Goal: Entertainment & Leisure: Consume media (video, audio)

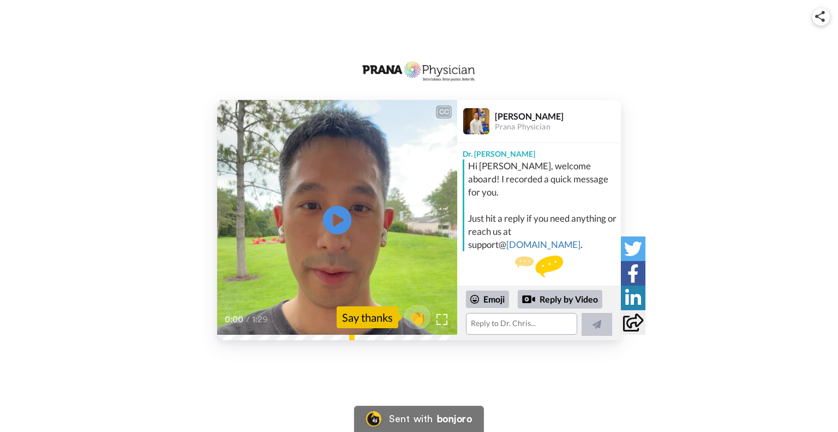
click at [338, 222] on icon "Play/Pause" at bounding box center [337, 220] width 29 height 52
click at [343, 229] on icon at bounding box center [337, 220] width 29 height 29
click at [336, 224] on icon "Play/Pause" at bounding box center [337, 220] width 29 height 52
click at [346, 210] on icon at bounding box center [337, 220] width 29 height 29
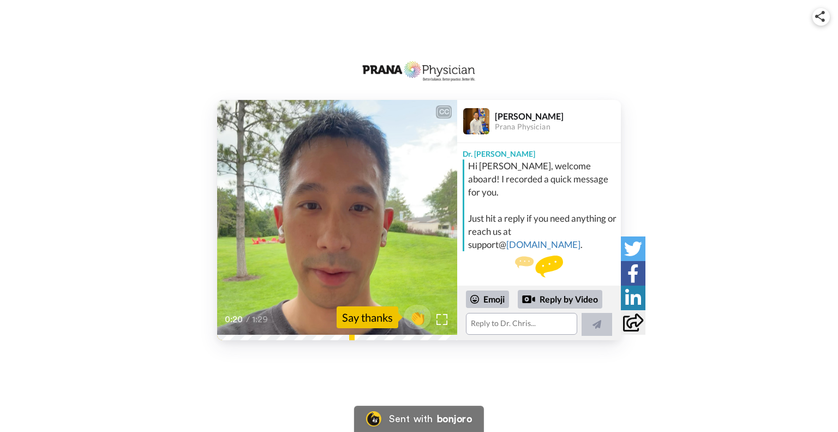
click at [325, 218] on icon at bounding box center [337, 220] width 29 height 29
click at [336, 221] on icon "Play/Pause" at bounding box center [337, 220] width 29 height 52
click at [329, 202] on icon "Play/Pause" at bounding box center [337, 220] width 29 height 52
click at [335, 220] on icon "Play/Pause" at bounding box center [337, 220] width 29 height 52
click at [336, 220] on icon at bounding box center [337, 220] width 29 height 29
